Goal: Information Seeking & Learning: Find specific fact

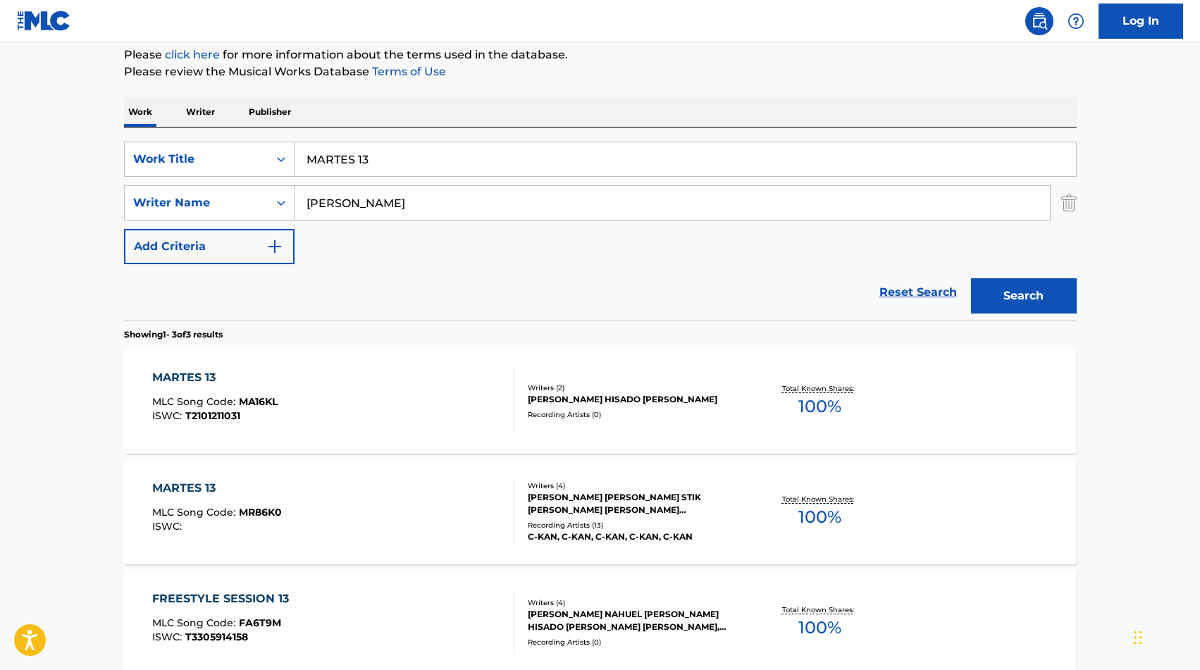
click at [428, 170] on input "MARTES 13" at bounding box center [686, 159] width 782 height 34
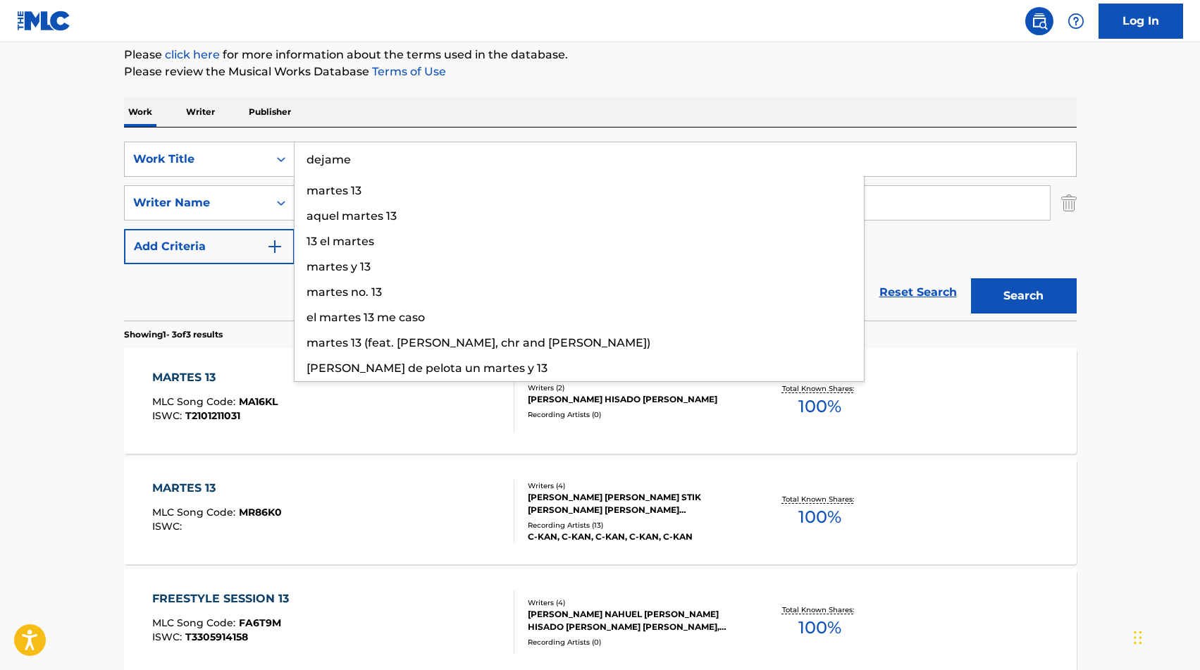
type input "dejame"
click at [352, 116] on div "Work Writer Publisher" at bounding box center [600, 112] width 953 height 30
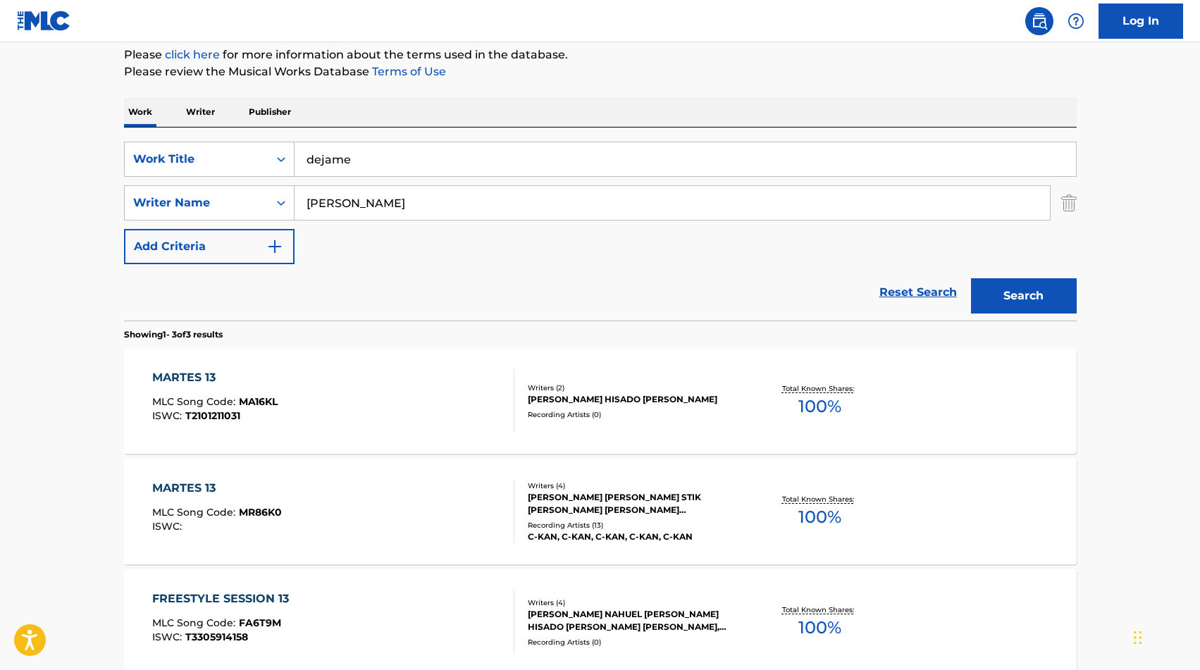
click at [357, 184] on div "SearchWithCriteria97f86f4a-c6e1-4824-b8c8-ae96691d2587 Work Title dejame Search…" at bounding box center [600, 203] width 953 height 123
click at [357, 188] on input "[PERSON_NAME]" at bounding box center [673, 203] width 756 height 34
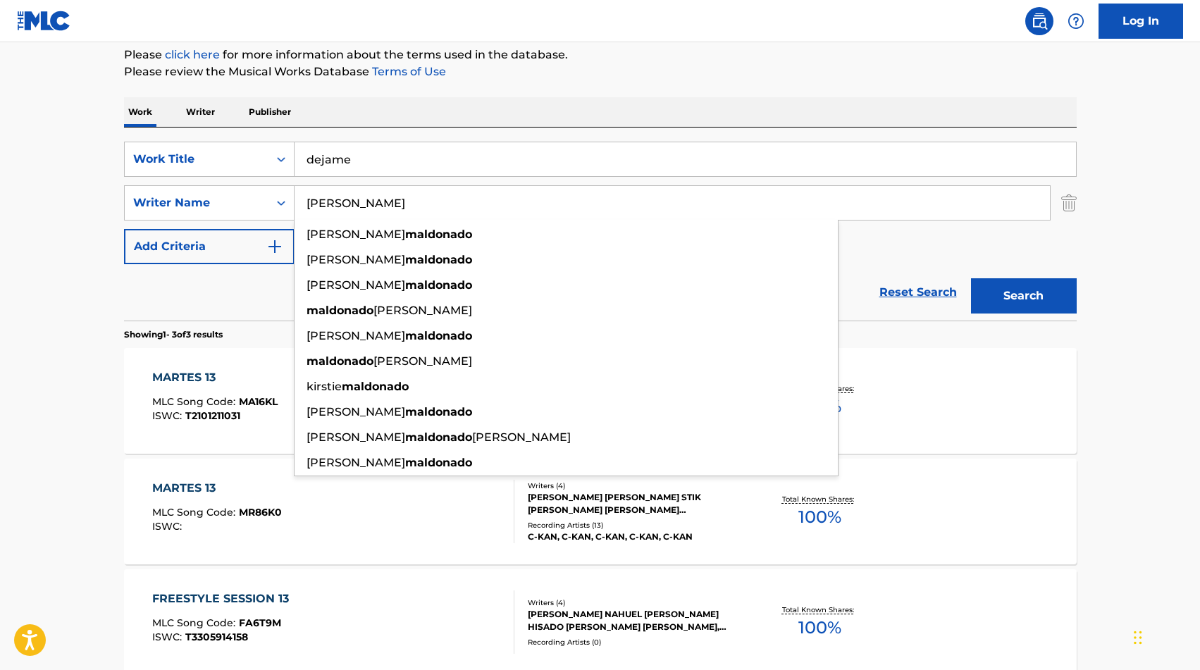
click at [355, 203] on input "[PERSON_NAME]" at bounding box center [673, 203] width 756 height 34
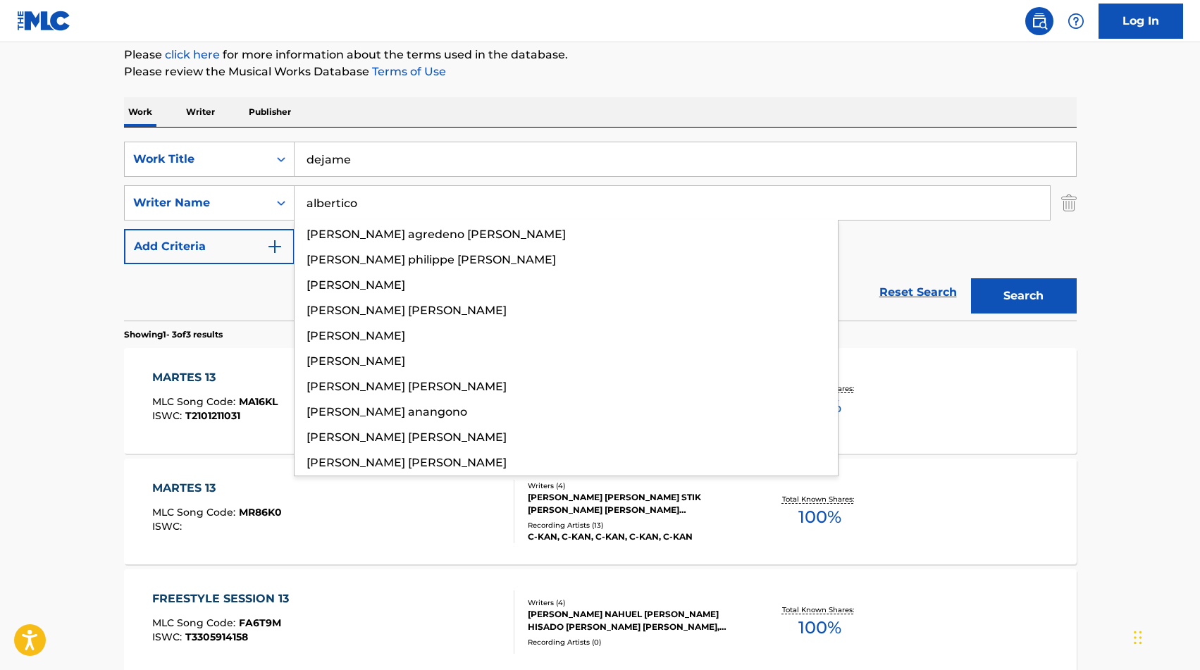
click at [971, 278] on button "Search" at bounding box center [1024, 295] width 106 height 35
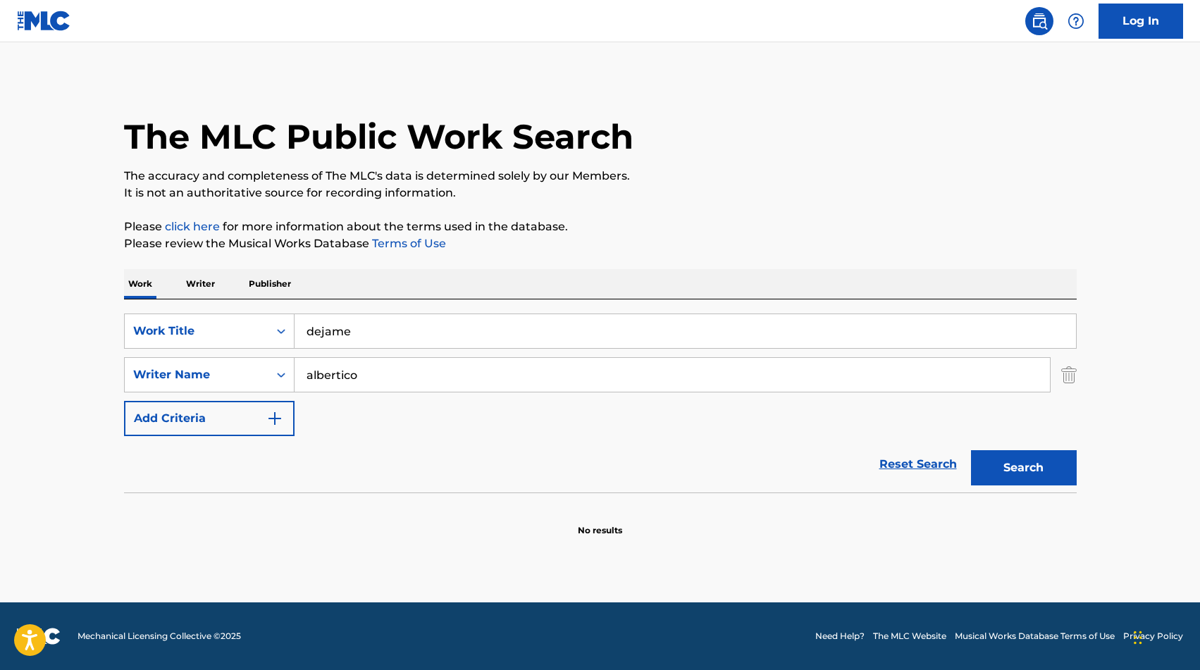
click at [1009, 462] on button "Search" at bounding box center [1024, 467] width 106 height 35
click at [369, 369] on input "albertico" at bounding box center [673, 375] width 756 height 34
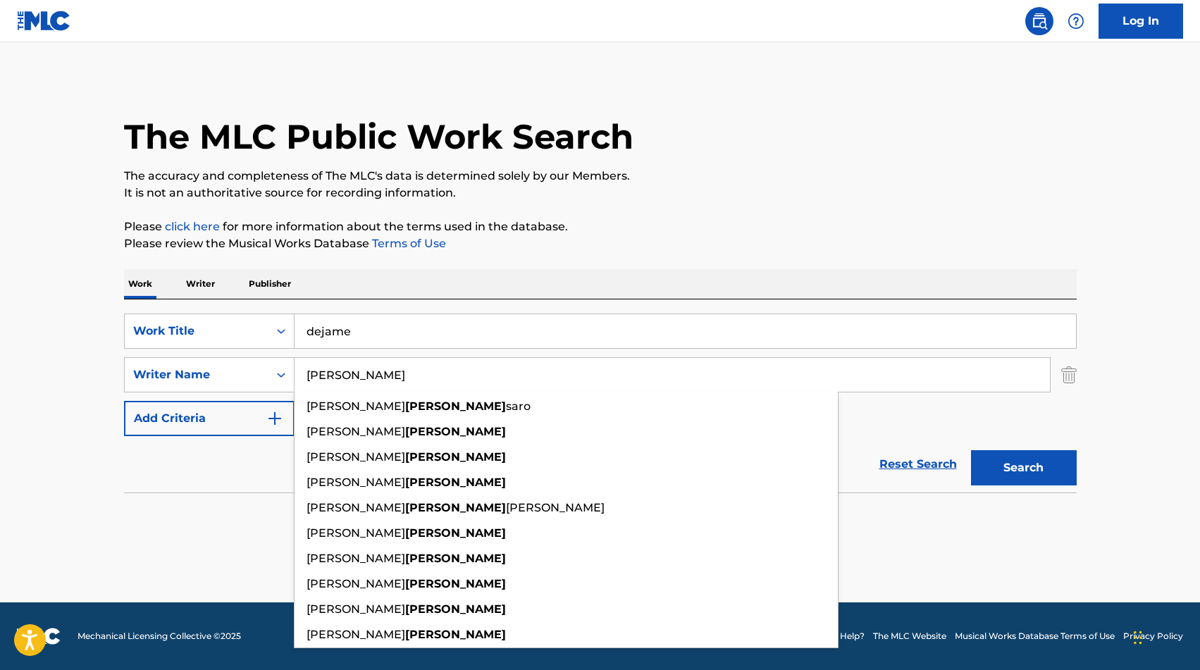
type input "[PERSON_NAME]"
click at [1006, 476] on button "Search" at bounding box center [1024, 467] width 106 height 35
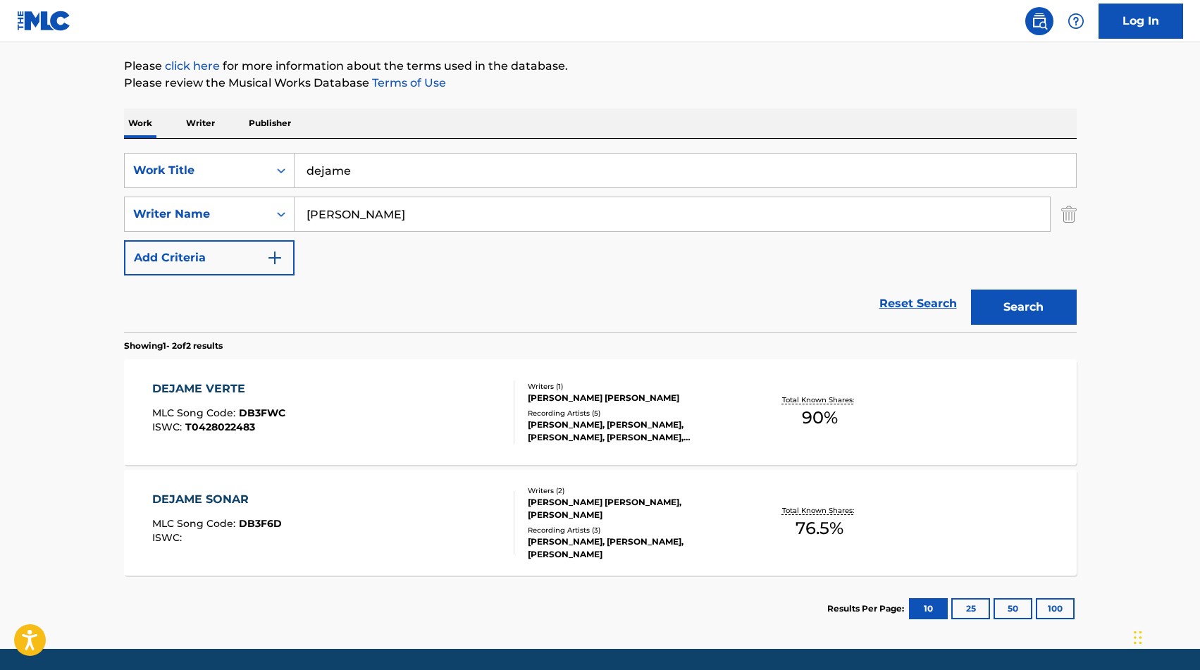
scroll to position [168, 0]
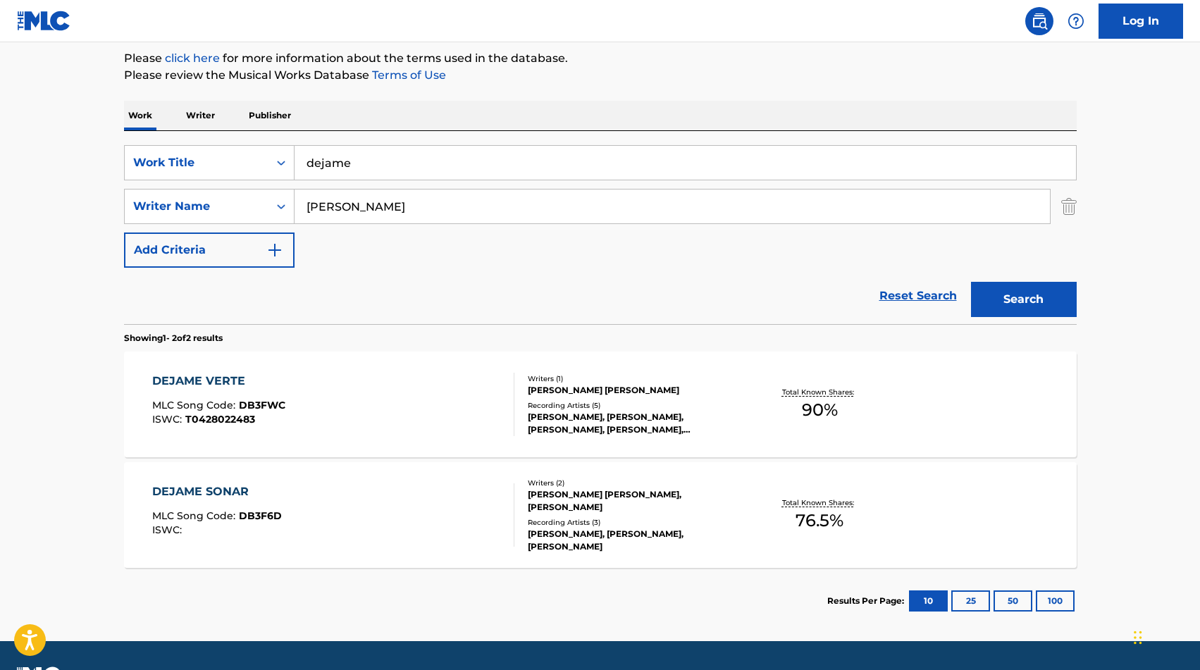
click at [319, 168] on input "dejame" at bounding box center [686, 163] width 782 height 34
type input "disfraz de amigos"
click at [0, 240] on main "The MLC Public Work Search The accuracy and completeness of The MLC's data is d…" at bounding box center [600, 258] width 1200 height 768
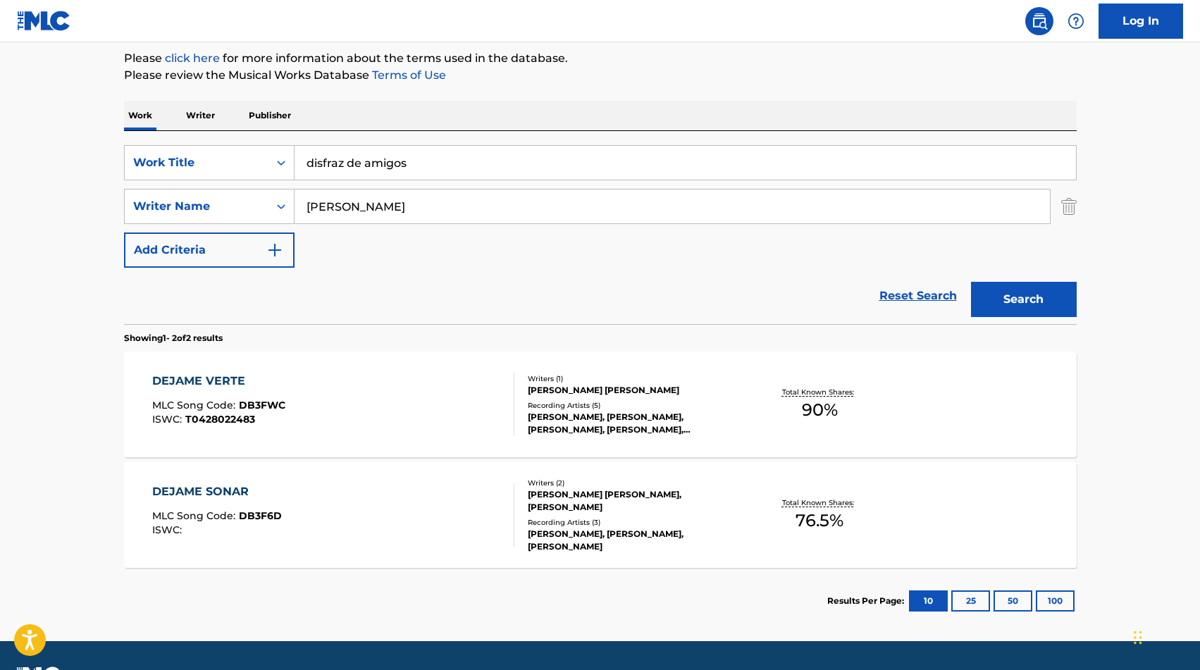
click at [349, 202] on input "[PERSON_NAME]" at bounding box center [673, 207] width 756 height 34
click at [1010, 300] on button "Search" at bounding box center [1024, 299] width 106 height 35
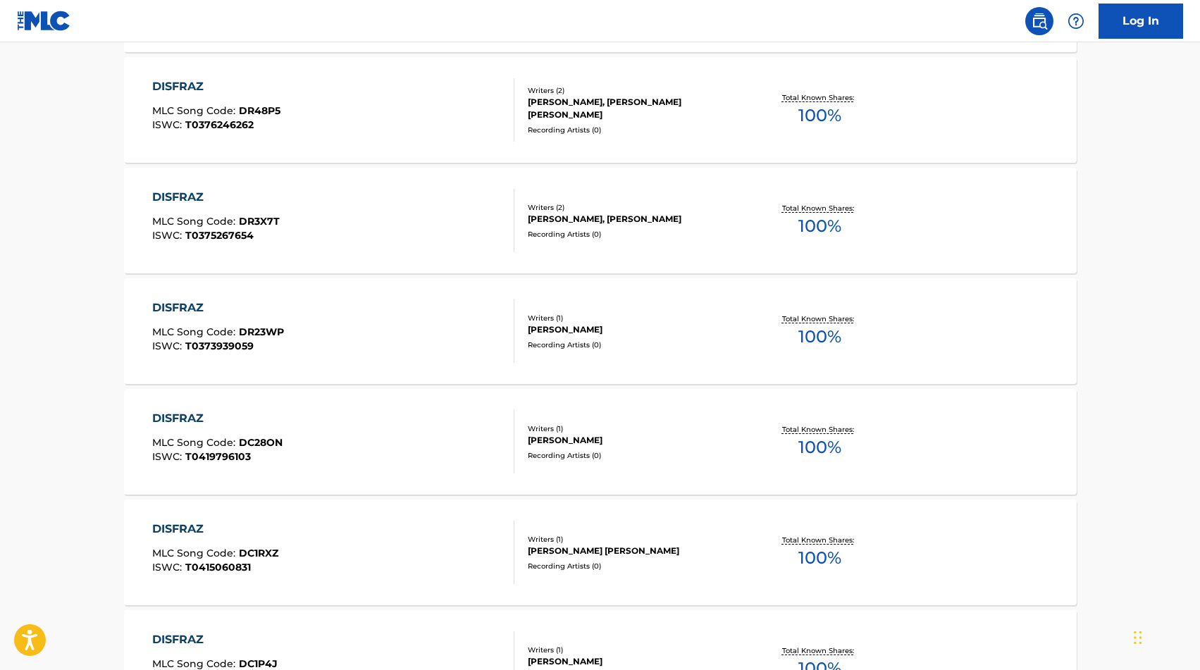
scroll to position [0, 0]
